Goal: Transaction & Acquisition: Purchase product/service

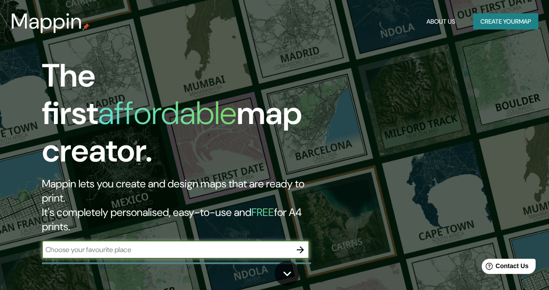
click at [235, 244] on input "text" at bounding box center [167, 249] width 250 height 10
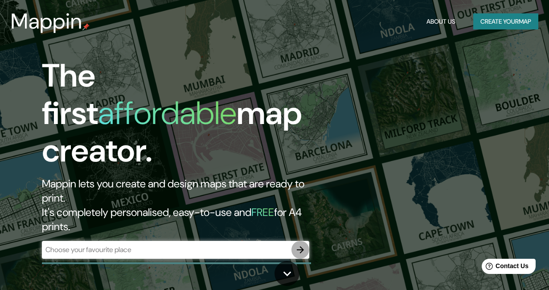
click at [303, 244] on icon "button" at bounding box center [300, 249] width 11 height 11
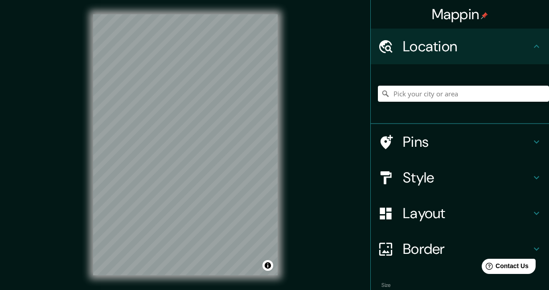
click at [439, 248] on h4 "Border" at bounding box center [467, 249] width 128 height 18
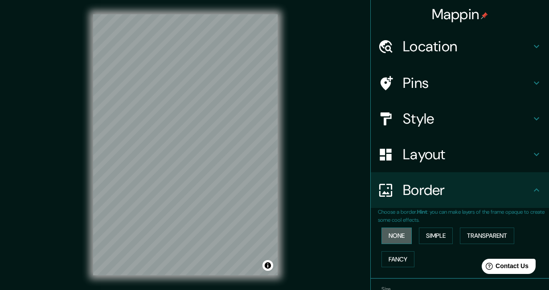
click at [401, 229] on button "None" at bounding box center [397, 235] width 30 height 17
click at [445, 230] on button "Simple" at bounding box center [436, 235] width 34 height 17
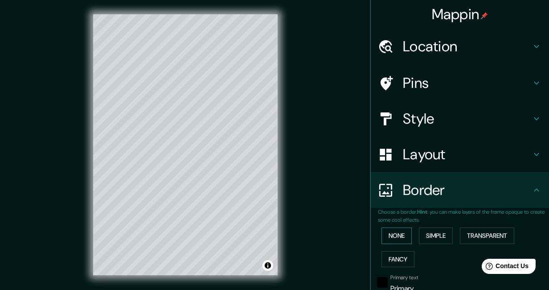
click at [397, 230] on button "None" at bounding box center [397, 235] width 30 height 17
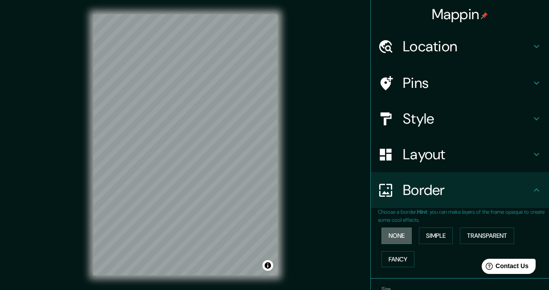
click at [402, 233] on button "None" at bounding box center [397, 235] width 30 height 17
click at [444, 150] on h4 "Layout" at bounding box center [467, 154] width 128 height 18
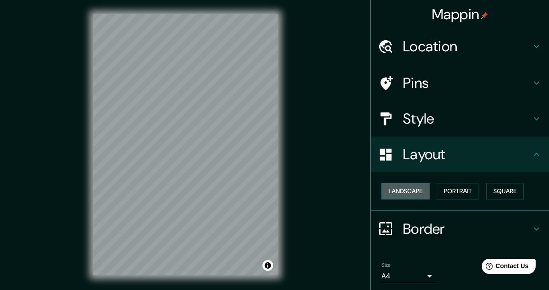
click at [397, 188] on button "Landscape" at bounding box center [406, 191] width 48 height 17
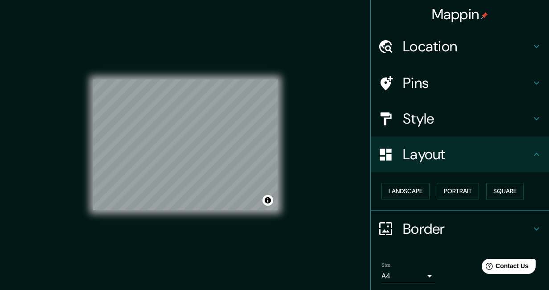
click at [424, 115] on h4 "Style" at bounding box center [467, 119] width 128 height 18
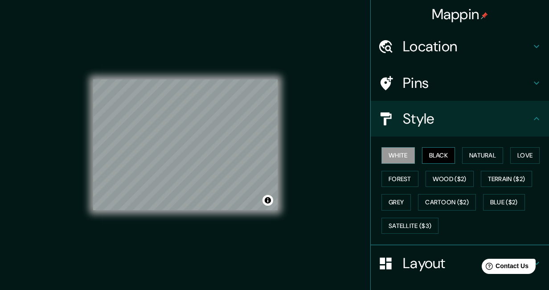
click at [442, 154] on button "Black" at bounding box center [438, 155] width 33 height 17
click at [479, 152] on button "Natural" at bounding box center [482, 155] width 41 height 17
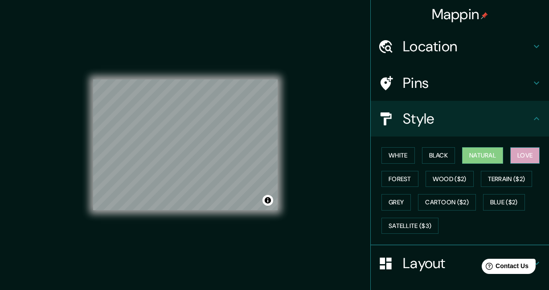
click at [531, 154] on button "Love" at bounding box center [525, 155] width 29 height 17
click at [403, 180] on button "Forest" at bounding box center [400, 179] width 37 height 17
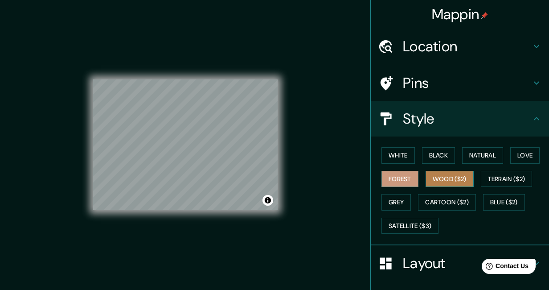
click at [452, 179] on button "Wood ($2)" at bounding box center [450, 179] width 48 height 17
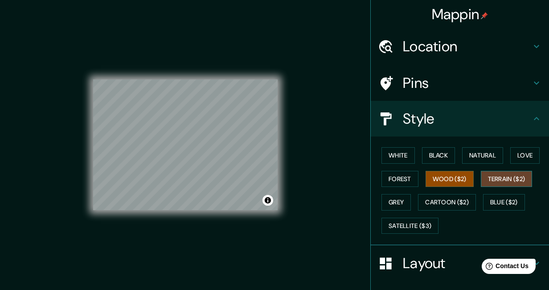
click at [505, 177] on button "Terrain ($2)" at bounding box center [507, 179] width 52 height 17
click at [402, 197] on button "Grey" at bounding box center [396, 202] width 29 height 17
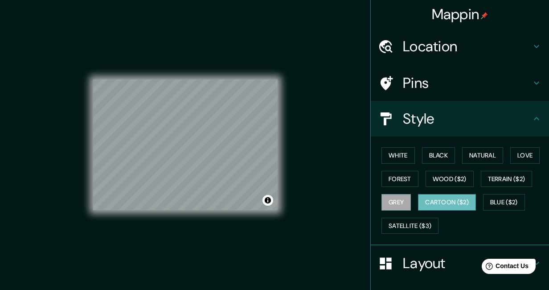
click at [449, 200] on button "Cartoon ($2)" at bounding box center [447, 202] width 58 height 17
click at [454, 177] on button "Wood ($2)" at bounding box center [450, 179] width 48 height 17
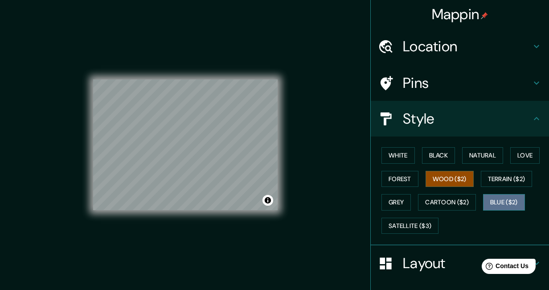
click at [496, 199] on button "Blue ($2)" at bounding box center [504, 202] width 42 height 17
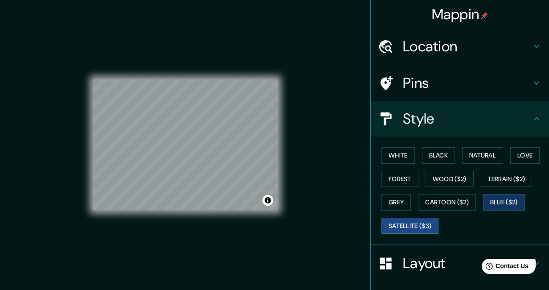
click at [418, 222] on button "Satellite ($3)" at bounding box center [410, 226] width 57 height 17
click at [407, 155] on button "White" at bounding box center [398, 155] width 33 height 17
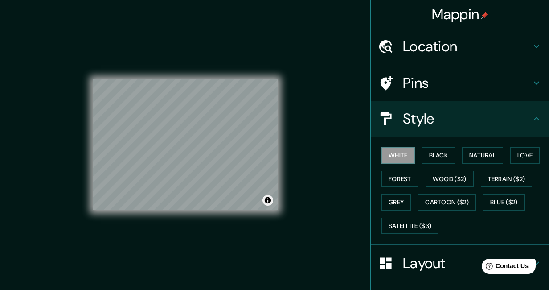
click at [268, 200] on button "Toggle attribution" at bounding box center [268, 200] width 11 height 11
click at [268, 201] on button "Toggle attribution" at bounding box center [268, 200] width 11 height 11
click at [415, 80] on h4 "Pins" at bounding box center [467, 83] width 128 height 18
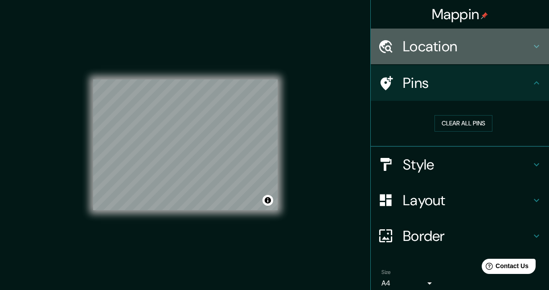
click at [438, 50] on h4 "Location" at bounding box center [467, 46] width 128 height 18
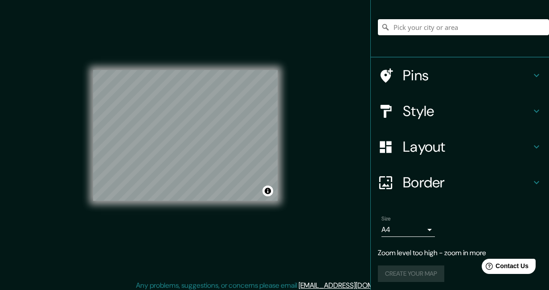
scroll to position [10, 0]
click at [430, 227] on body "Mappin Location Pins Style Layout Border Choose a border. Hint : you can make l…" at bounding box center [274, 135] width 549 height 290
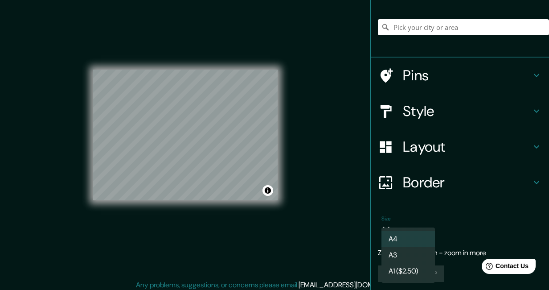
click at [448, 228] on div at bounding box center [274, 145] width 549 height 290
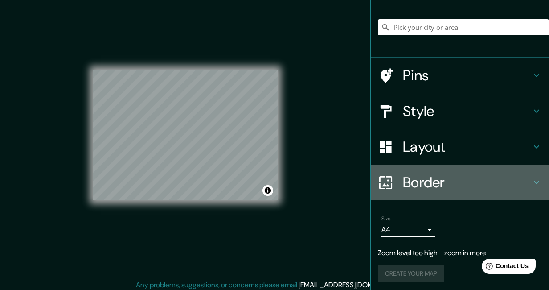
click at [464, 181] on h4 "Border" at bounding box center [467, 182] width 128 height 18
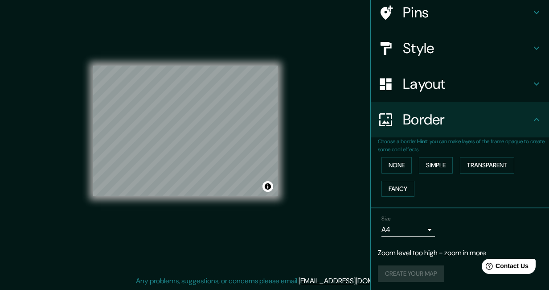
scroll to position [70, 0]
click at [417, 272] on div "Create your map" at bounding box center [460, 274] width 164 height 17
click at [429, 231] on body "Mappin Location Pins Style Layout Border Choose a border. Hint : you can make l…" at bounding box center [274, 131] width 549 height 290
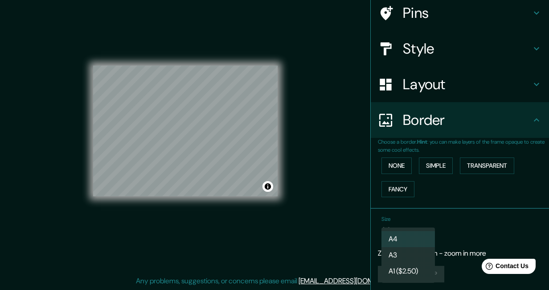
click at [422, 236] on li "A4" at bounding box center [409, 239] width 54 height 16
click at [421, 270] on div "Create your map" at bounding box center [460, 274] width 164 height 17
click at [429, 275] on div "Create your map" at bounding box center [460, 274] width 164 height 17
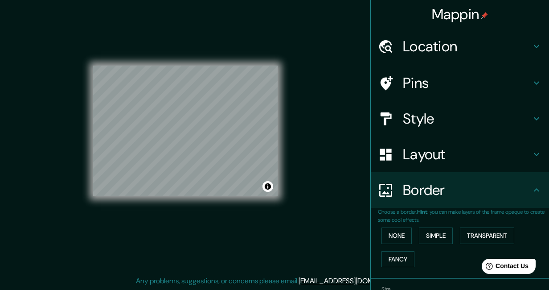
scroll to position [0, 0]
click at [464, 43] on h4 "Location" at bounding box center [467, 46] width 128 height 18
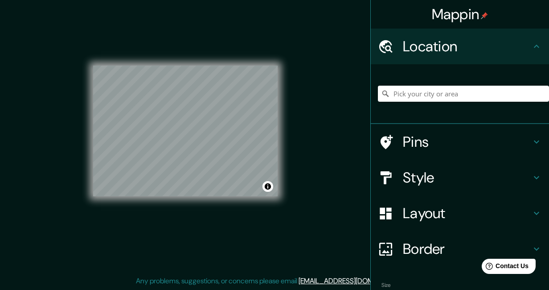
click at [464, 43] on h4 "Location" at bounding box center [467, 46] width 128 height 18
click at [435, 142] on h4 "Pins" at bounding box center [467, 142] width 128 height 18
